Goal: Find specific page/section: Find specific page/section

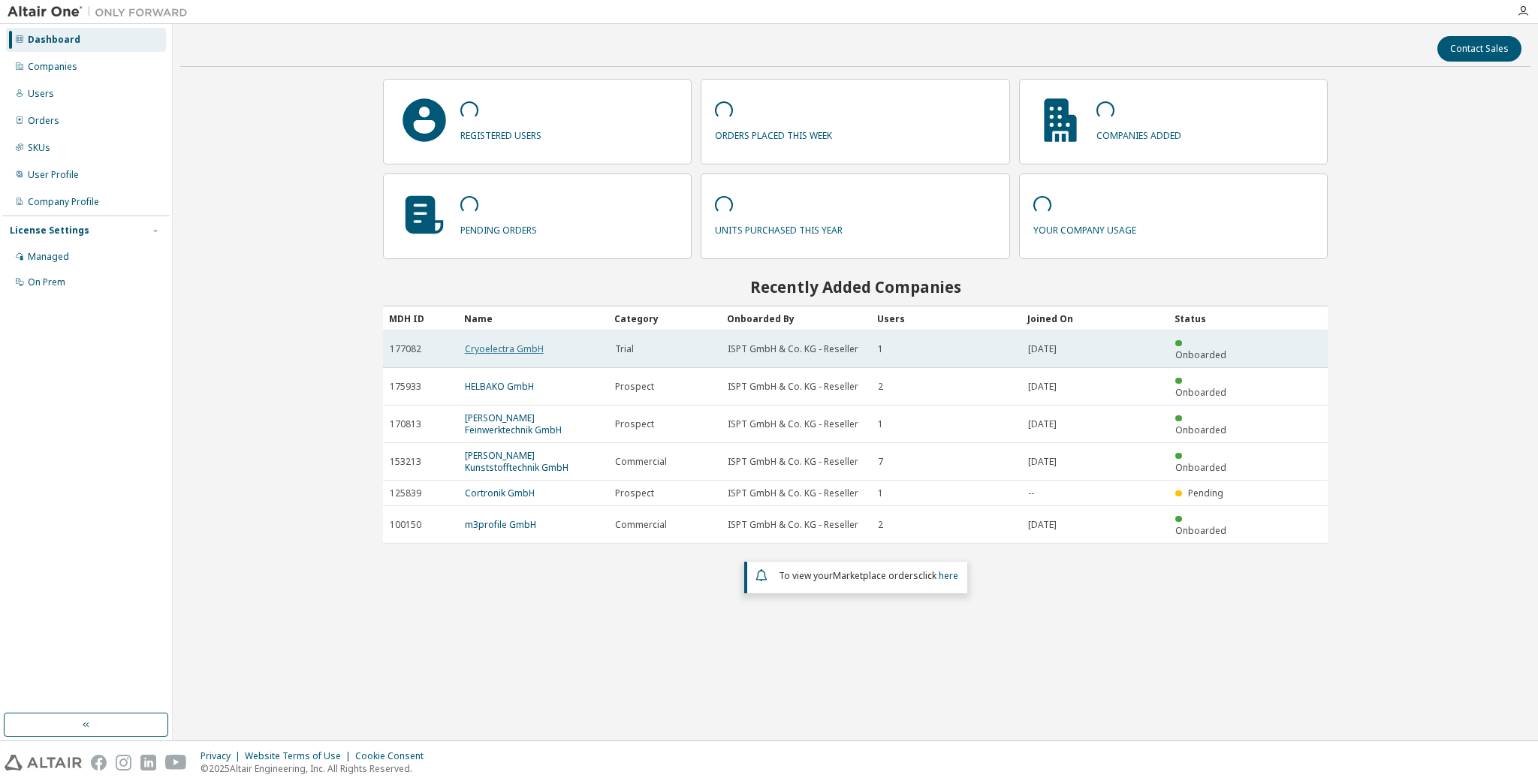
click at [505, 344] on link "Cryoelectra GmbH" at bounding box center [504, 348] width 79 height 12
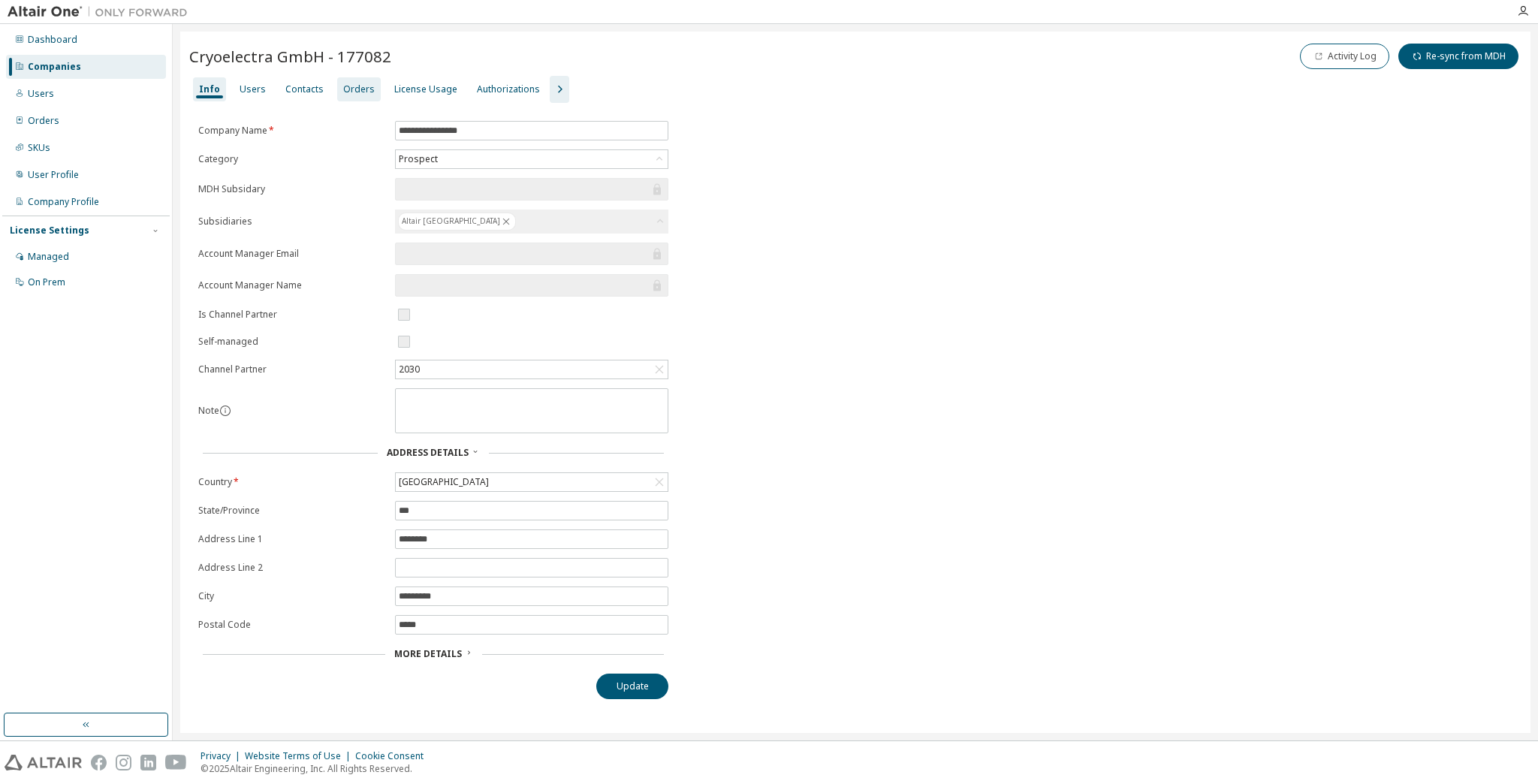
click at [350, 86] on div "Orders" at bounding box center [358, 89] width 31 height 12
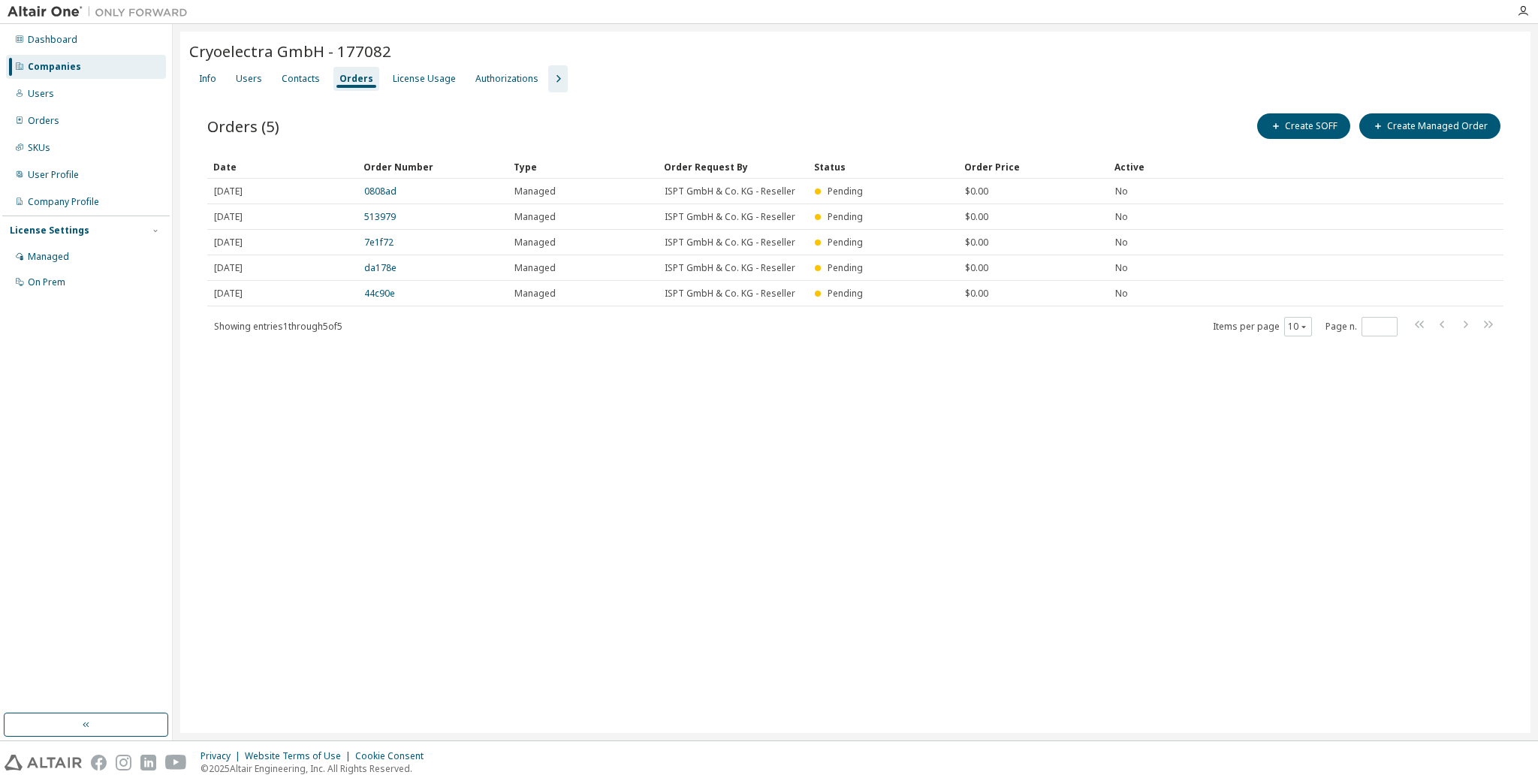
click at [747, 571] on div "Cryoelectra GmbH - 177082 Clear Load Save Save As Field Operator Value Select f…" at bounding box center [854, 382] width 1350 height 701
click at [849, 408] on div "Cryoelectra GmbH - 177082 Clear Load Save Save As Field Operator Value Select f…" at bounding box center [854, 382] width 1350 height 701
click at [56, 31] on div "Dashboard" at bounding box center [85, 39] width 160 height 24
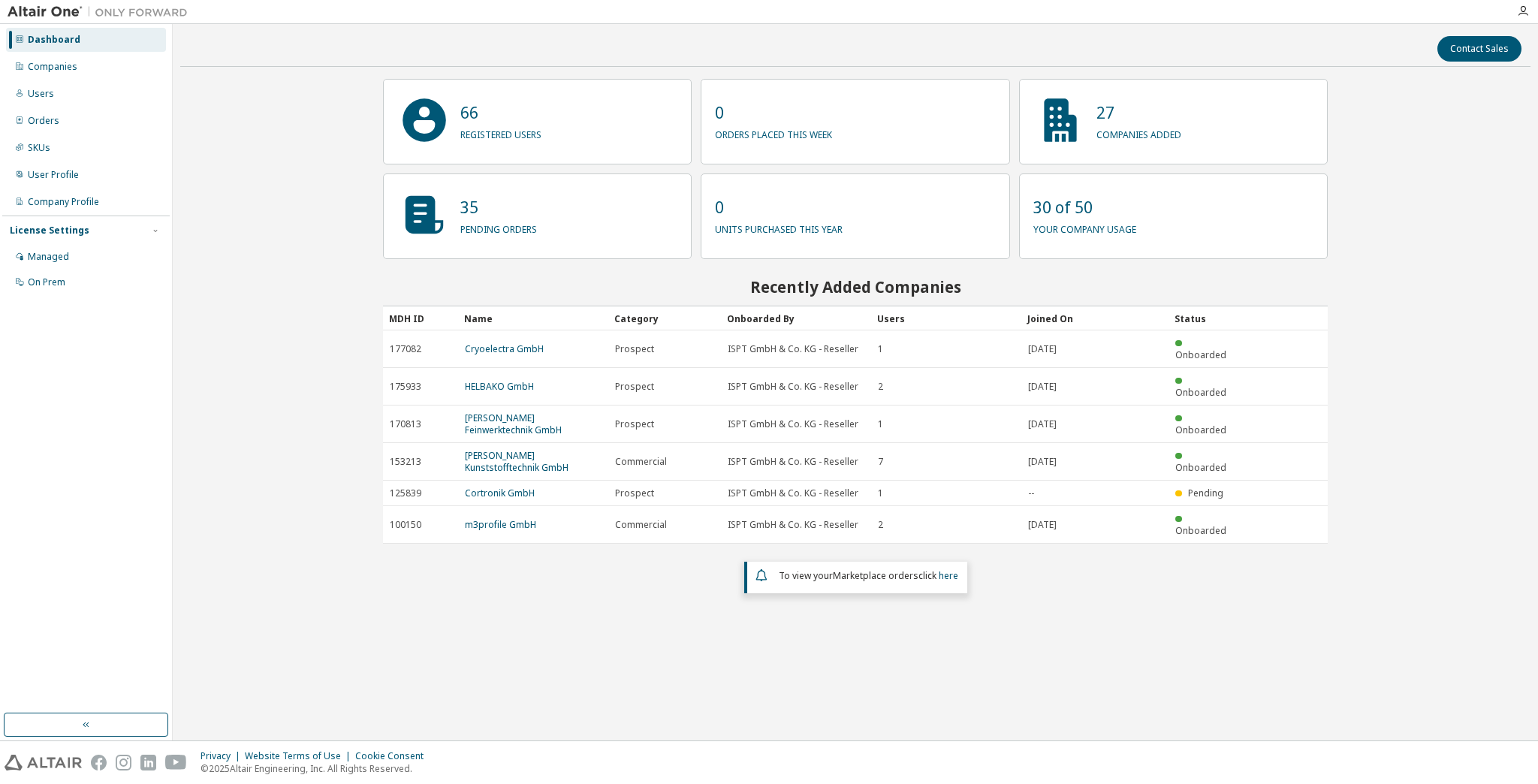
click at [1082, 621] on div "Contact Sales 66 registered users 0 orders placed this week 27 companies added …" at bounding box center [854, 382] width 1350 height 701
